Goal: Find specific page/section: Find specific page/section

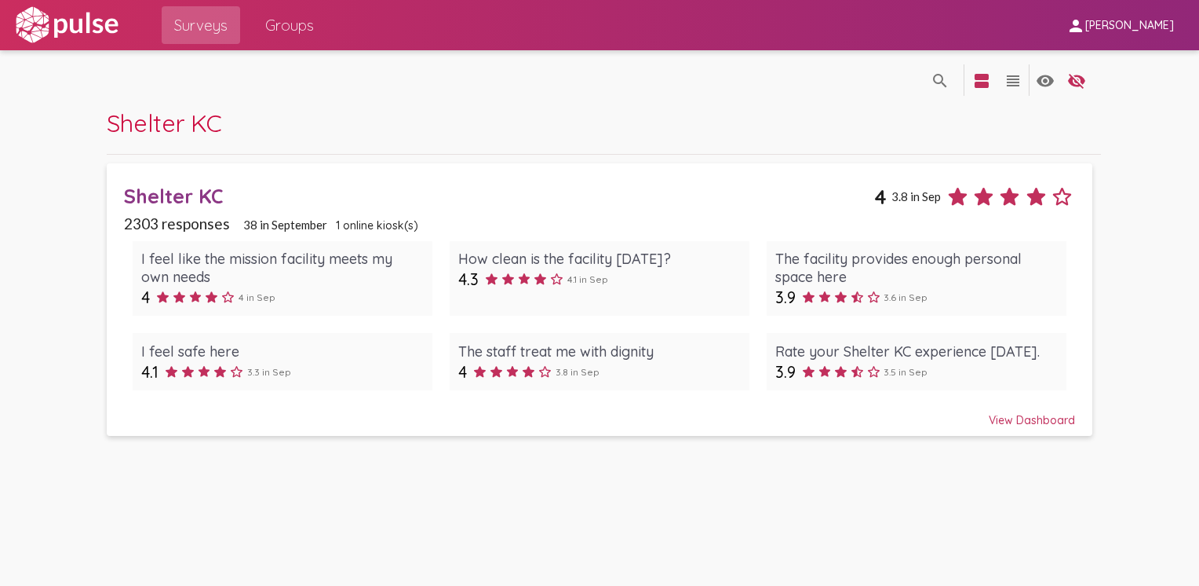
click at [1038, 415] on div "View Dashboard" at bounding box center [599, 413] width 951 height 28
